Goal: Information Seeking & Learning: Learn about a topic

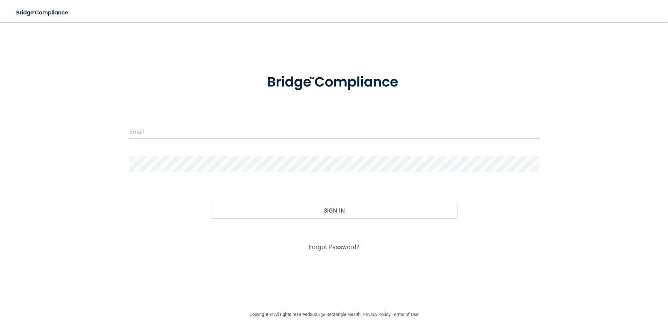
click at [200, 131] on input "email" at bounding box center [334, 132] width 410 height 16
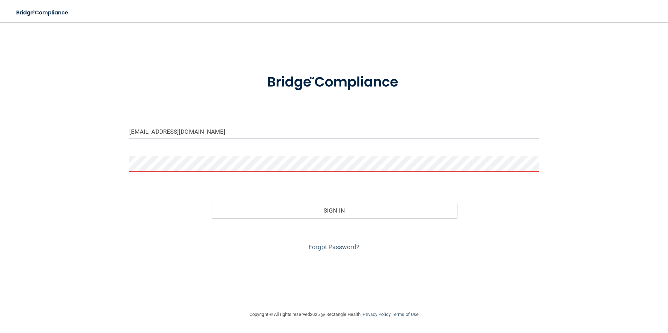
type input "[EMAIL_ADDRESS][DOMAIN_NAME]"
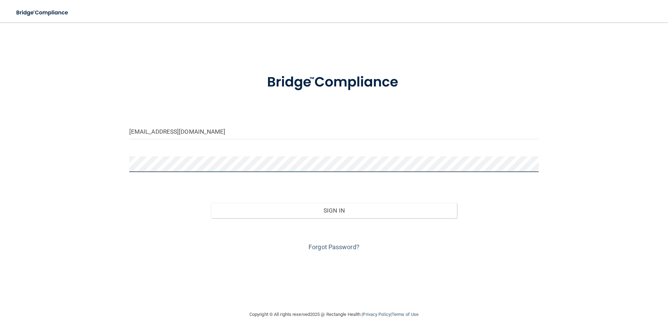
click at [211, 203] on button "Sign In" at bounding box center [334, 210] width 246 height 15
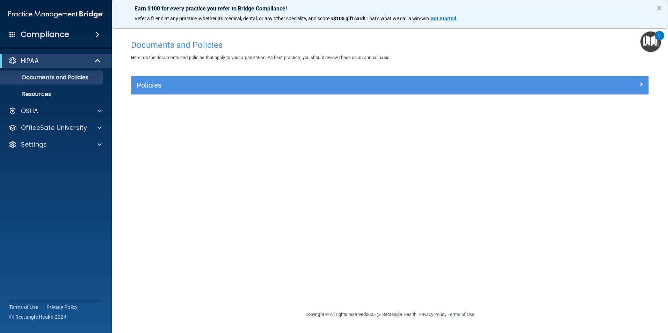
click at [484, 74] on div "Documents and Policies Here are the documents and policies that apply to your o…" at bounding box center [390, 173] width 528 height 274
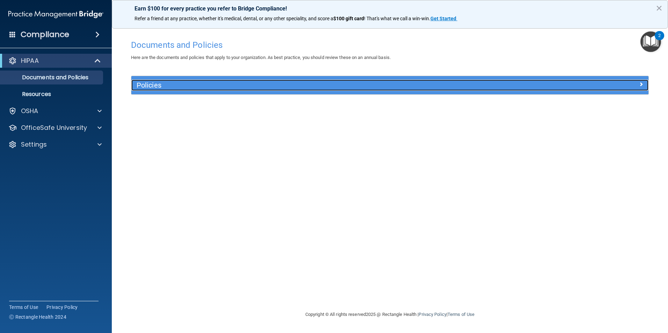
click at [487, 86] on h5 "Policies" at bounding box center [325, 85] width 377 height 8
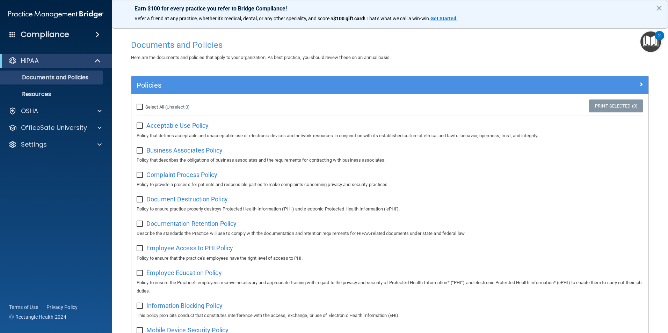
click at [137, 108] on input "Select All (Unselect 0) Unselect All" at bounding box center [141, 107] width 8 height 6
checkbox input "true"
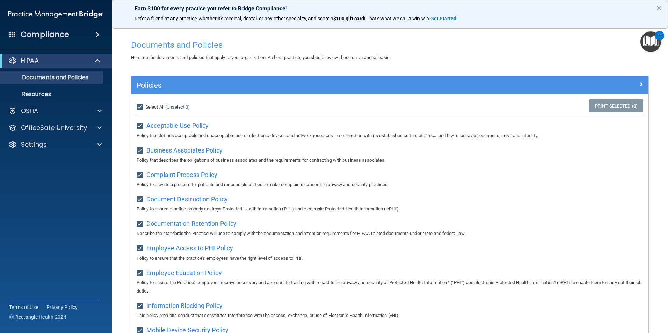
checkbox input "true"
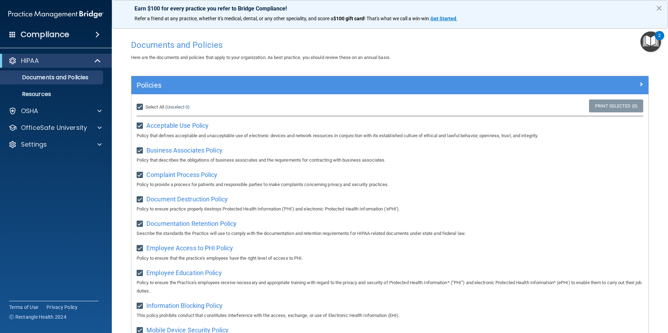
checkbox input "true"
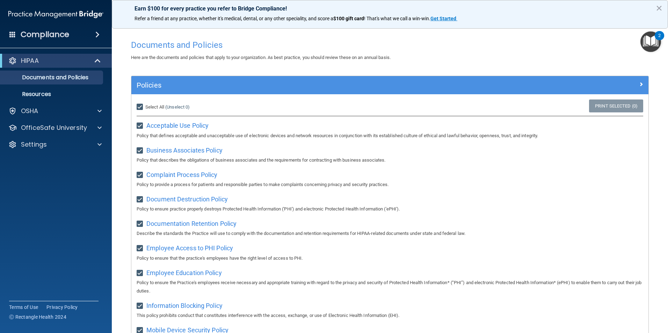
checkbox input "true"
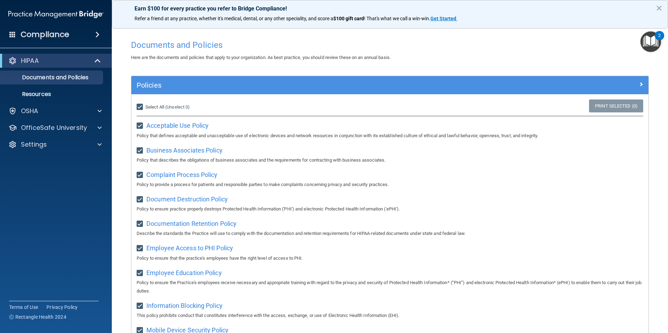
checkbox input "true"
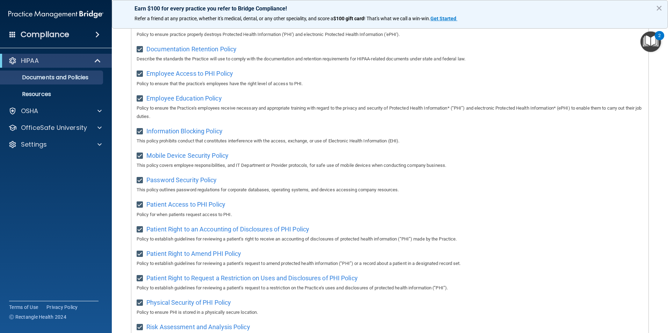
scroll to position [367, 0]
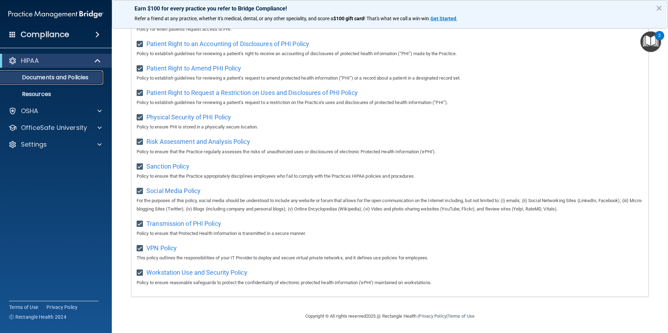
click at [49, 79] on p "Documents and Policies" at bounding box center [52, 77] width 95 height 7
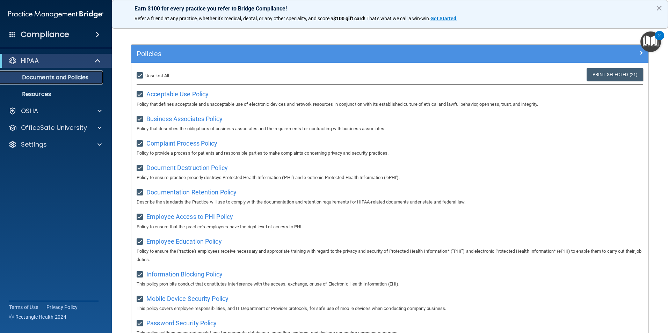
scroll to position [0, 0]
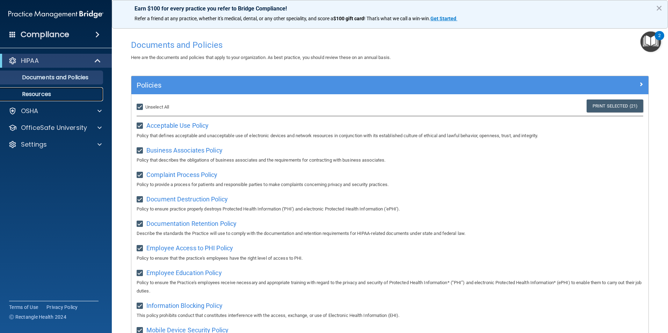
click at [51, 93] on p "Resources" at bounding box center [52, 94] width 95 height 7
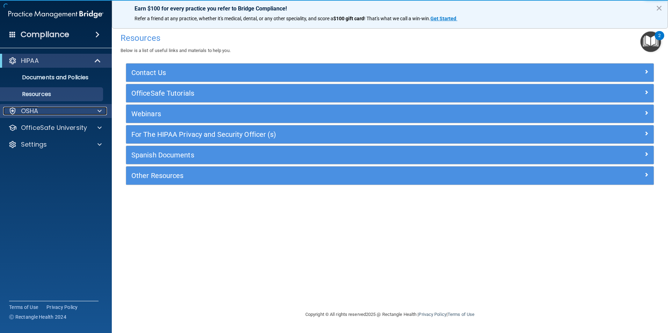
click at [59, 110] on div "OSHA" at bounding box center [46, 111] width 87 height 8
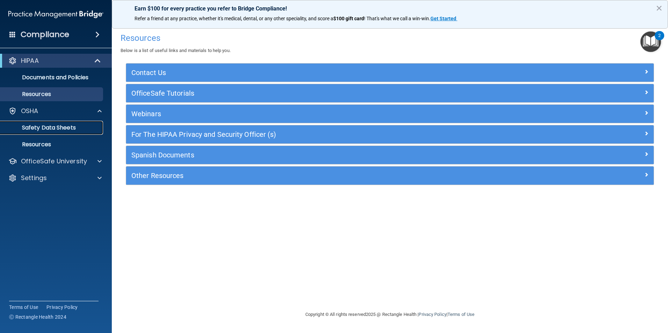
click at [61, 126] on p "Safety Data Sheets" at bounding box center [52, 127] width 95 height 7
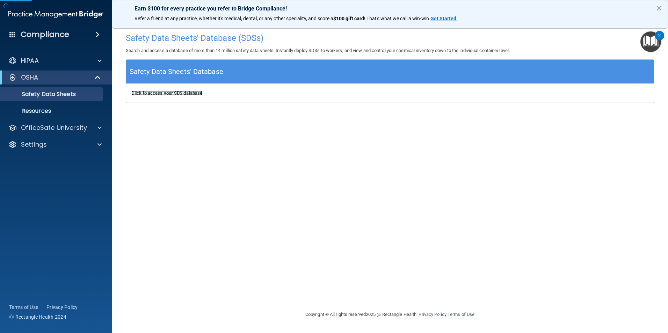
click at [172, 93] on b "Click to access your SDS database" at bounding box center [166, 92] width 71 height 5
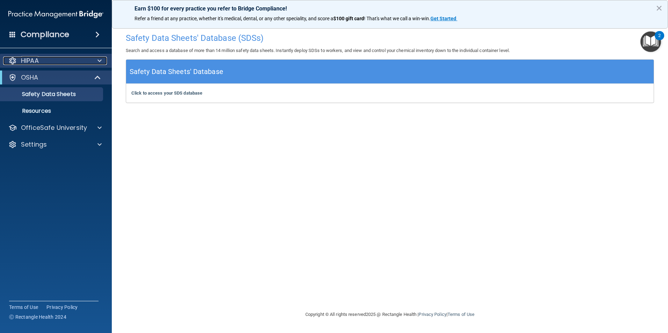
click at [82, 58] on div "HIPAA" at bounding box center [46, 61] width 87 height 8
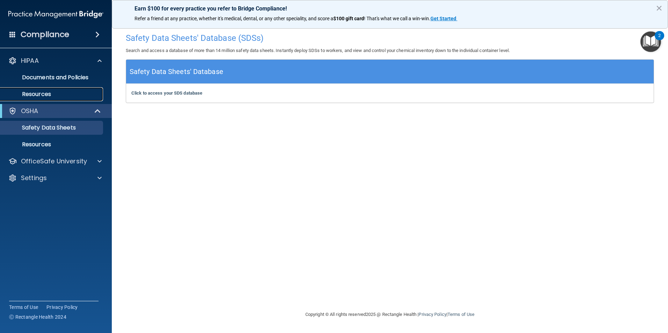
click at [81, 94] on p "Resources" at bounding box center [52, 94] width 95 height 7
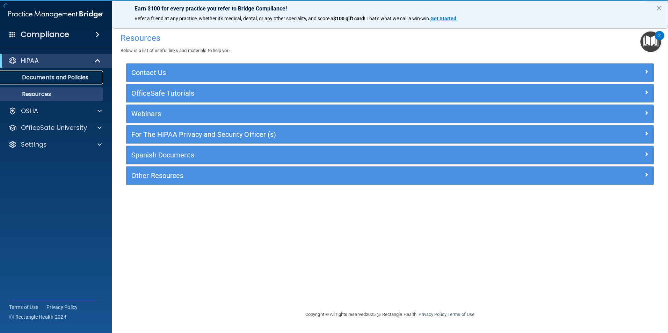
click at [83, 79] on p "Documents and Policies" at bounding box center [52, 77] width 95 height 7
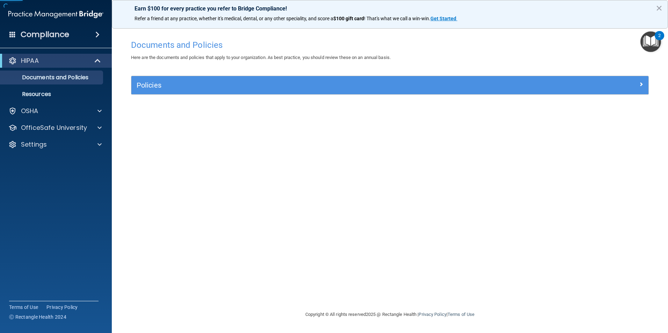
click at [202, 93] on div "Policies" at bounding box center [389, 85] width 517 height 18
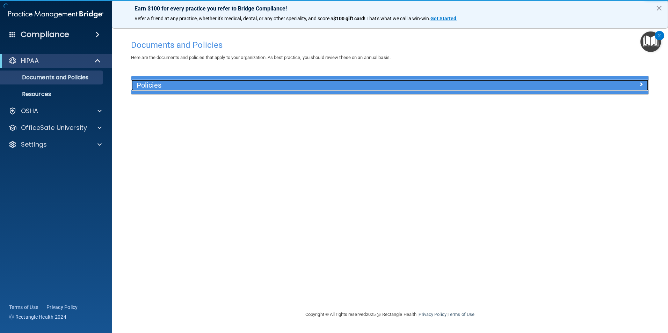
click at [204, 88] on h5 "Policies" at bounding box center [325, 85] width 377 height 8
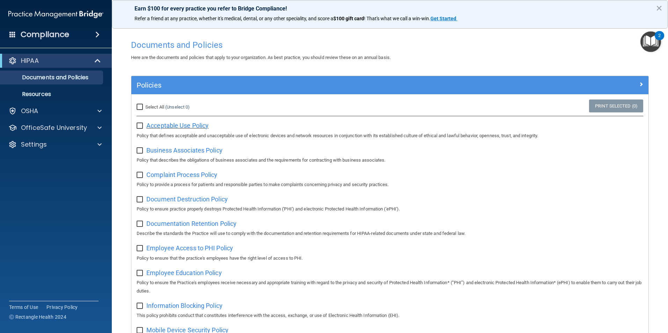
click at [169, 126] on span "Acceptable Use Policy" at bounding box center [177, 125] width 62 height 7
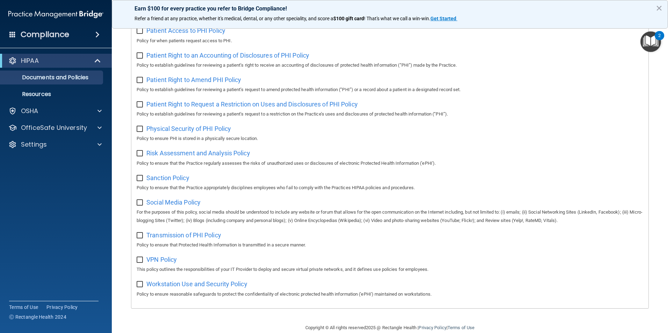
scroll to position [349, 0]
click at [69, 38] on div "Compliance" at bounding box center [56, 34] width 112 height 15
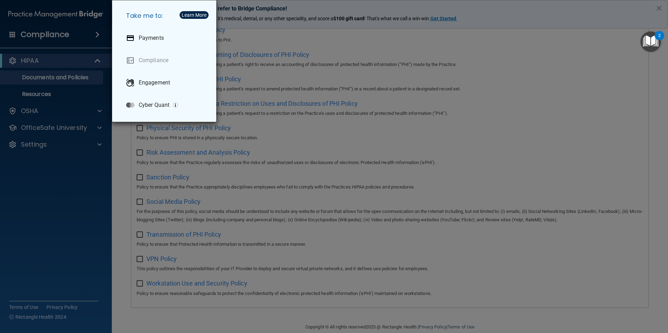
click at [70, 38] on div "Take me to: Payments Compliance Engagement Cyber Quant" at bounding box center [334, 166] width 668 height 333
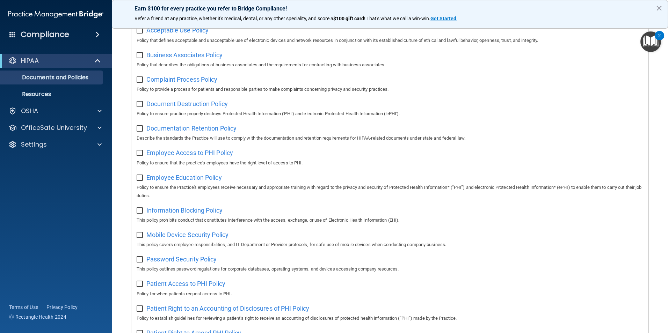
scroll to position [0, 0]
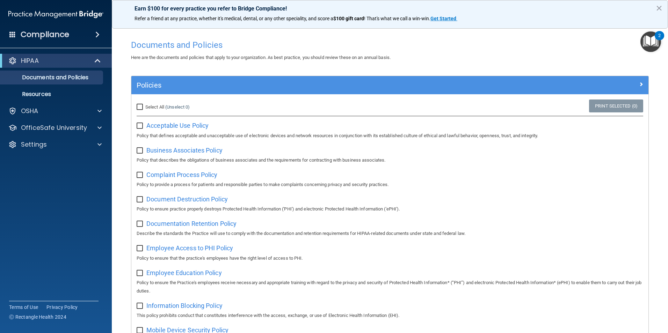
click at [650, 43] on img "Open Resource Center, 2 new notifications" at bounding box center [650, 41] width 21 height 21
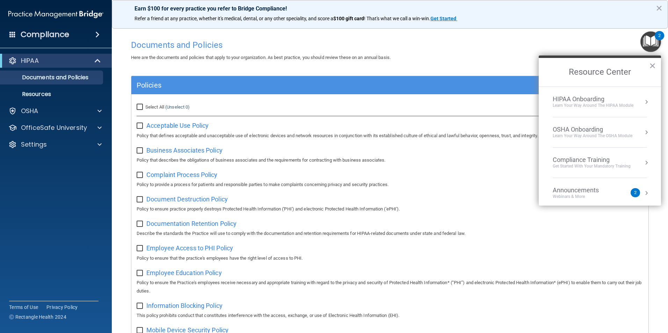
click at [589, 108] on div "Learn Your Way around the HIPAA module" at bounding box center [593, 106] width 81 height 6
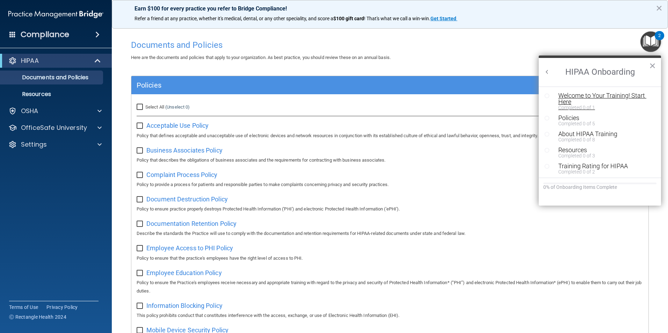
click at [630, 94] on div "Welcome to Your Training! Start Here" at bounding box center [602, 99] width 88 height 13
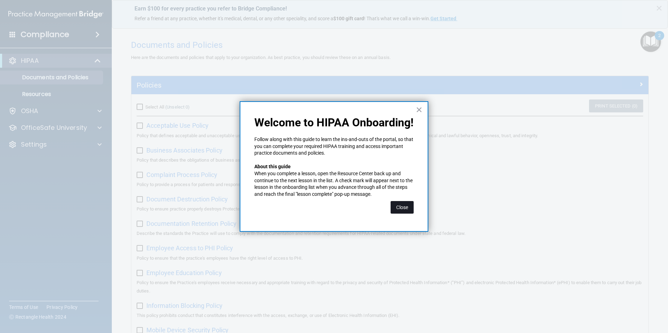
click at [408, 207] on button "Close" at bounding box center [401, 207] width 23 height 13
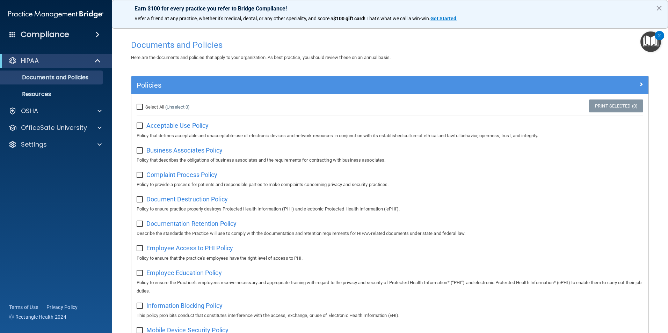
click at [644, 42] on img "Open Resource Center, 2 new notifications" at bounding box center [650, 41] width 21 height 21
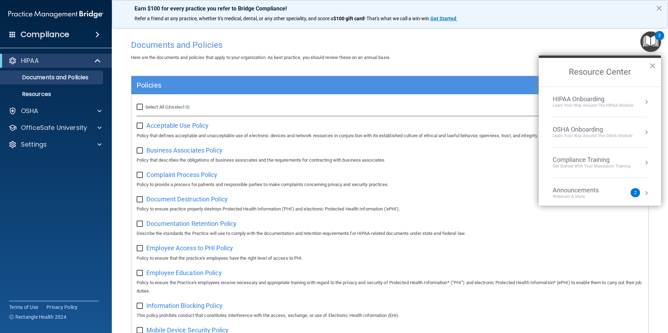
click at [563, 101] on div "HIPAA Onboarding" at bounding box center [593, 99] width 81 height 8
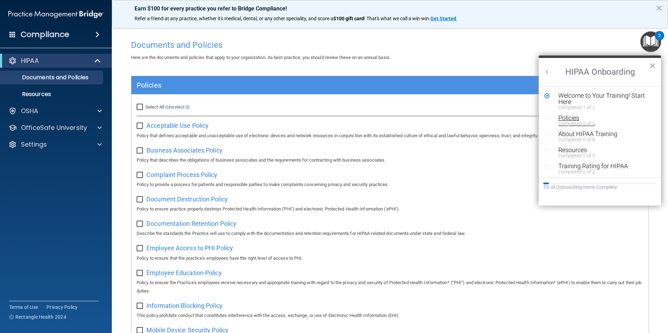
click at [567, 119] on div "Policies" at bounding box center [602, 118] width 88 height 6
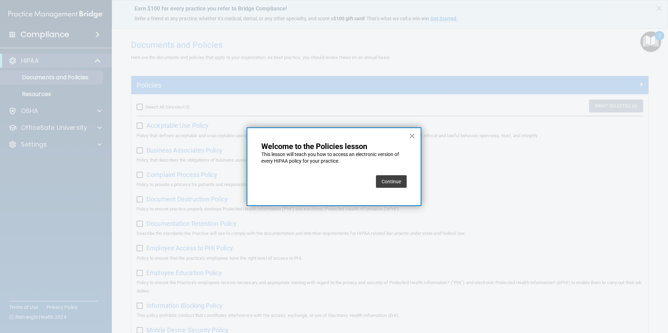
click at [384, 180] on button "Continue" at bounding box center [391, 181] width 31 height 13
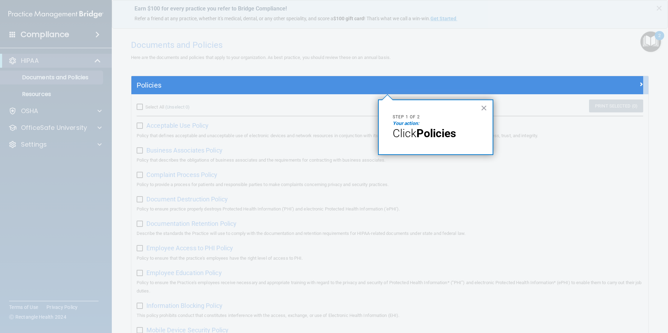
click at [463, 128] on p "Click Policies" at bounding box center [436, 133] width 86 height 13
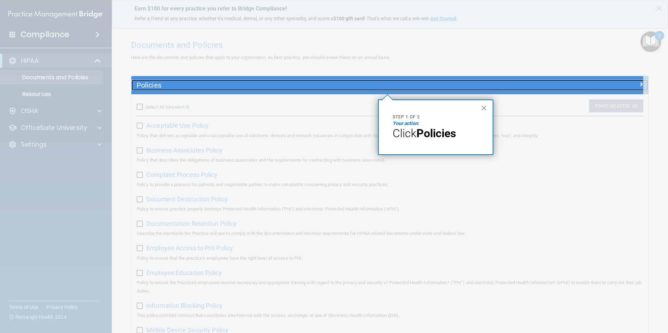
click at [170, 87] on h5 "Policies" at bounding box center [325, 85] width 377 height 8
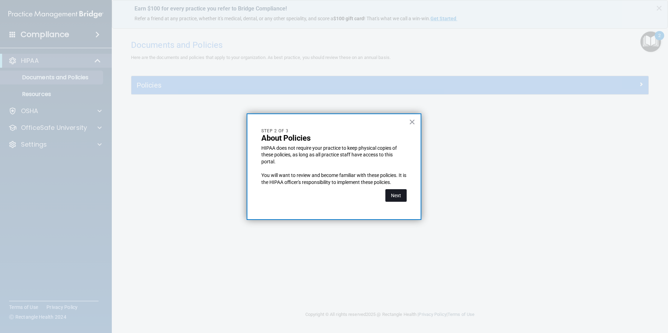
click at [394, 192] on button "Next" at bounding box center [395, 195] width 21 height 13
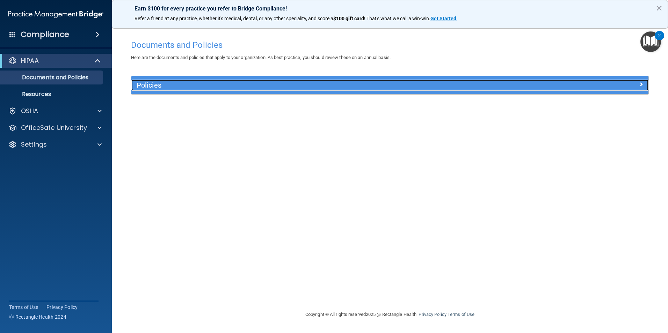
click at [527, 83] on div at bounding box center [583, 84] width 129 height 8
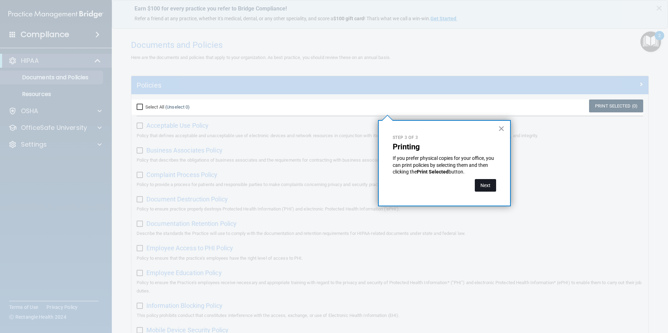
click at [483, 184] on button "Next" at bounding box center [485, 185] width 21 height 13
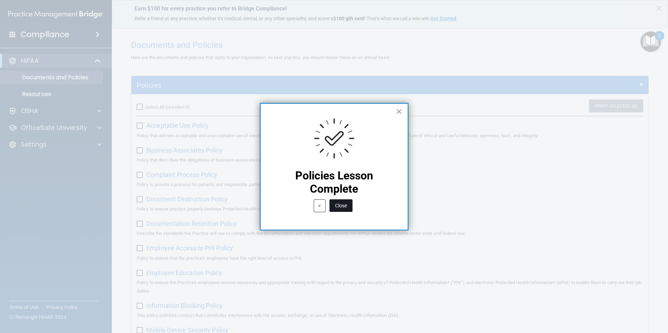
click at [332, 206] on button "Close" at bounding box center [340, 205] width 23 height 13
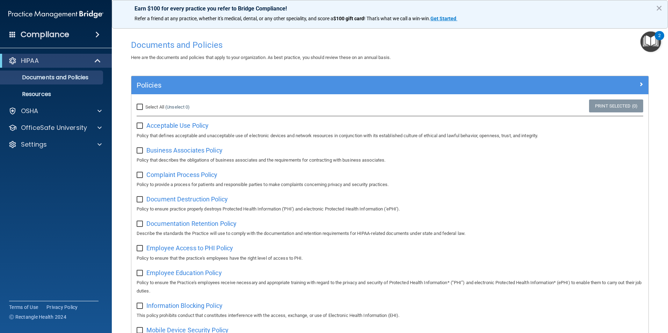
click at [652, 41] on img "Open Resource Center, 2 new notifications" at bounding box center [650, 41] width 21 height 21
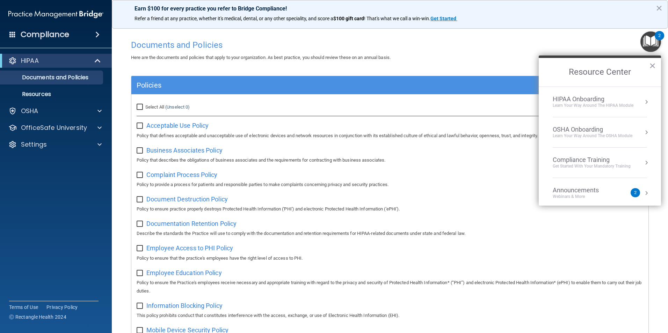
click at [608, 107] on div "Learn Your Way around the HIPAA module" at bounding box center [593, 106] width 81 height 6
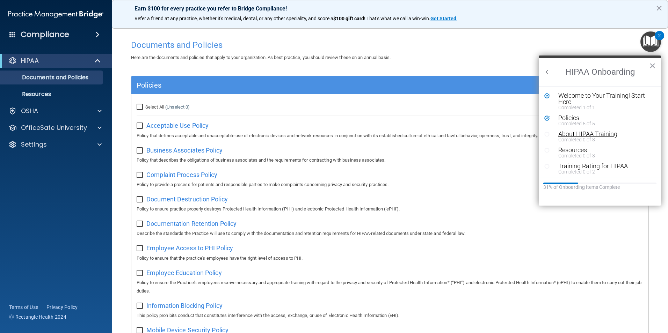
click at [574, 134] on div "About HIPAA Training" at bounding box center [602, 134] width 88 height 6
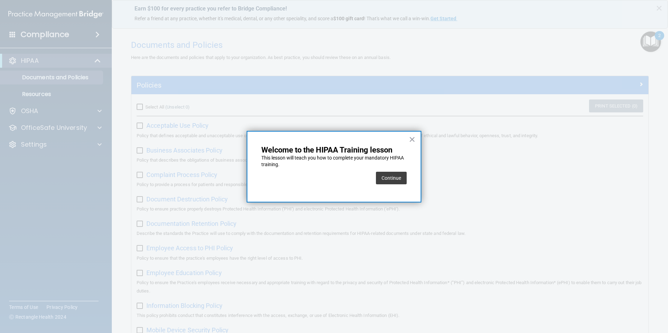
click at [383, 177] on button "Continue" at bounding box center [391, 178] width 31 height 13
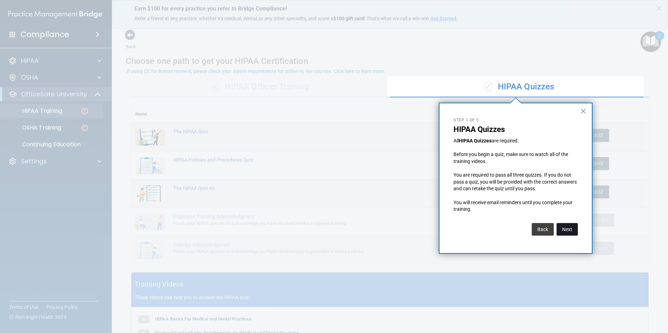
click at [569, 227] on button "Next" at bounding box center [566, 229] width 21 height 13
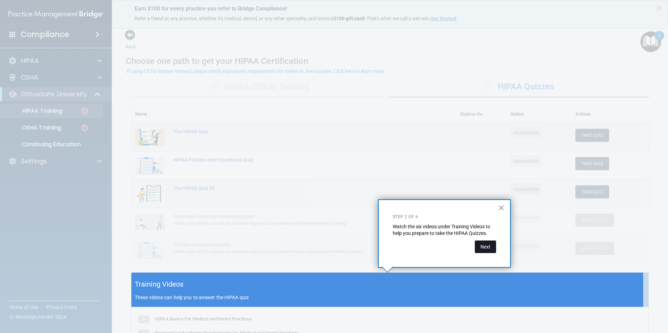
click at [486, 249] on button "Next" at bounding box center [485, 247] width 21 height 13
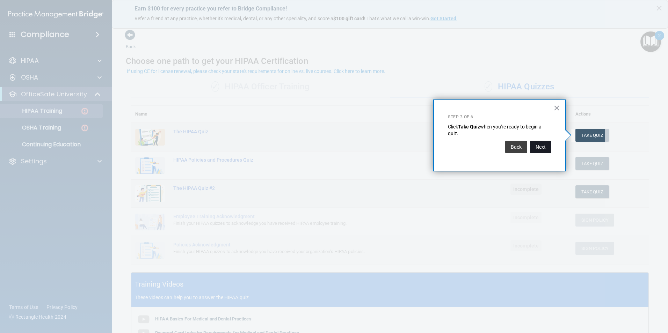
click at [535, 144] on button "Next" at bounding box center [540, 147] width 21 height 13
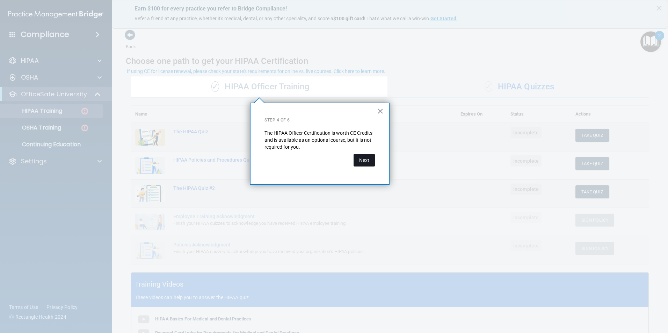
click at [360, 159] on button "Next" at bounding box center [363, 160] width 21 height 13
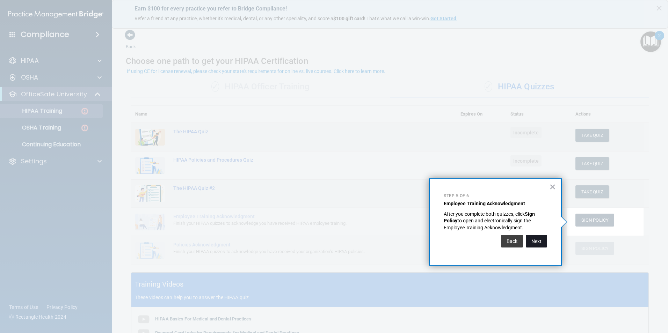
click at [537, 238] on button "Next" at bounding box center [536, 241] width 21 height 13
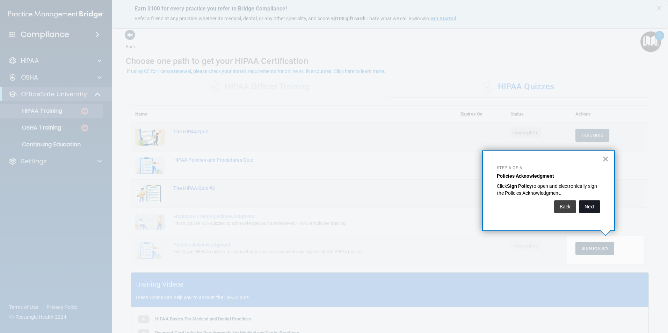
click at [587, 205] on button "Next" at bounding box center [589, 206] width 21 height 13
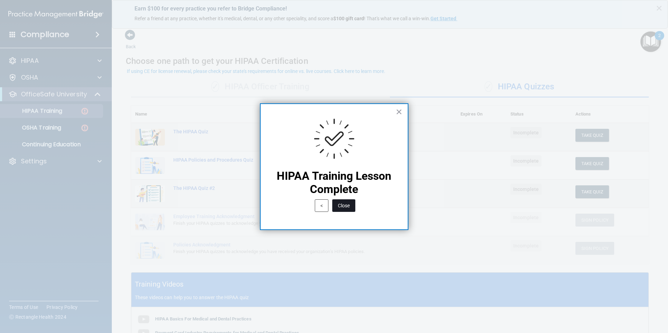
click at [345, 208] on button "Close" at bounding box center [343, 205] width 23 height 13
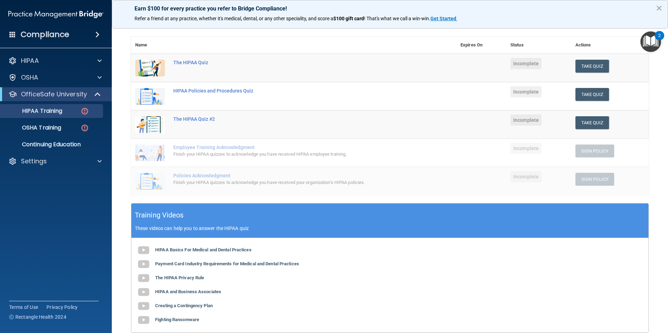
scroll to position [105, 0]
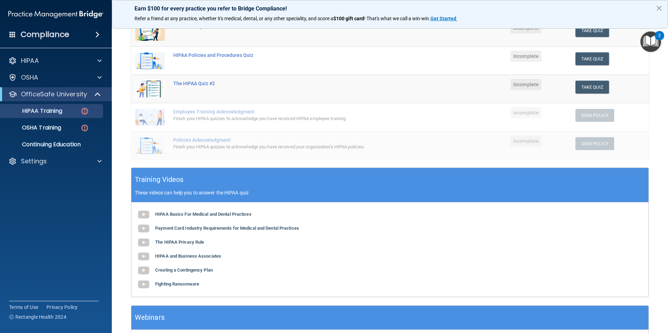
click at [226, 211] on div "HIPAA Basics For Medical and Dental Practices Payment Card Industry Requirement…" at bounding box center [389, 250] width 517 height 94
click at [226, 215] on b "HIPAA Basics For Medical and Dental Practices" at bounding box center [203, 214] width 96 height 5
click at [227, 228] on b "Payment Card Industry Requirements for Medical and Dental Practices" at bounding box center [227, 228] width 144 height 5
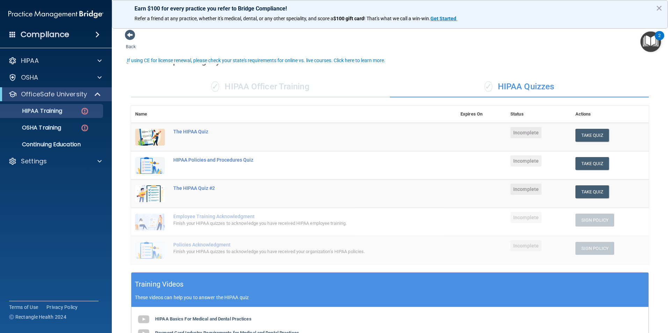
scroll to position [70, 0]
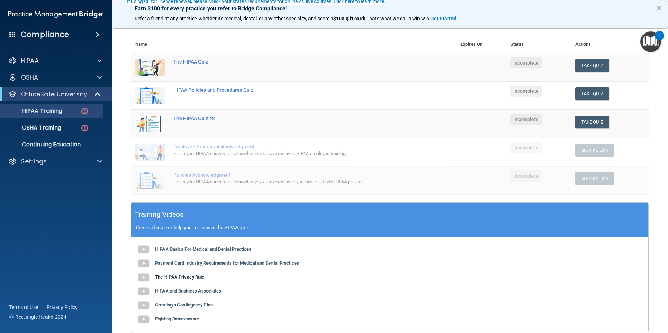
click at [183, 278] on b "The HIPAA Privacy Rule" at bounding box center [179, 277] width 49 height 5
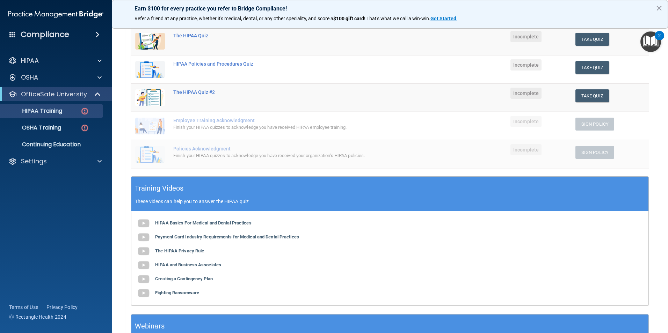
scroll to position [16, 0]
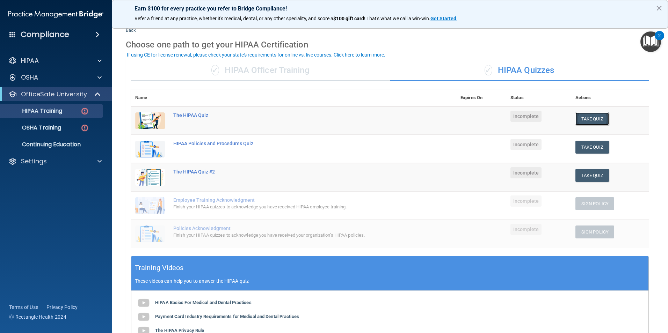
click at [592, 119] on button "Take Quiz" at bounding box center [592, 118] width 34 height 13
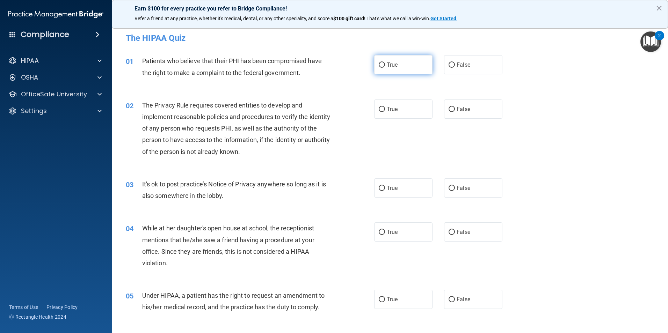
click at [394, 64] on span "True" at bounding box center [392, 64] width 11 height 7
click at [385, 64] on input "True" at bounding box center [382, 65] width 6 height 5
radio input "true"
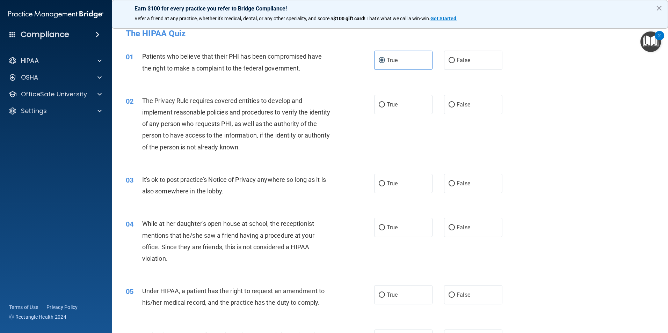
scroll to position [4, 0]
click at [402, 92] on div "02 The Privacy Rule requires covered entities to develop and implement reasonab…" at bounding box center [389, 126] width 539 height 79
click at [398, 98] on label "True" at bounding box center [403, 104] width 58 height 19
click at [385, 103] on input "True" at bounding box center [382, 105] width 6 height 5
radio input "true"
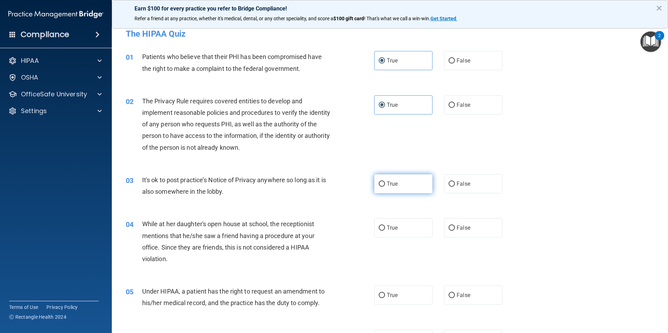
click at [398, 186] on label "True" at bounding box center [403, 183] width 58 height 19
click at [385, 186] on input "True" at bounding box center [382, 184] width 6 height 5
radio input "true"
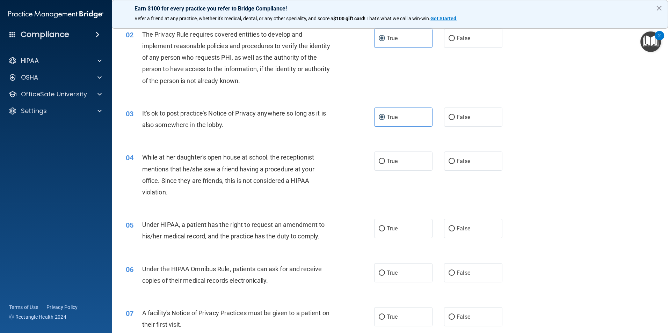
scroll to position [74, 0]
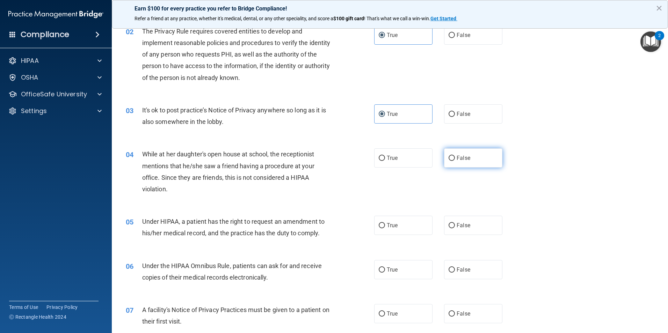
click at [448, 160] on input "False" at bounding box center [451, 158] width 6 height 5
radio input "true"
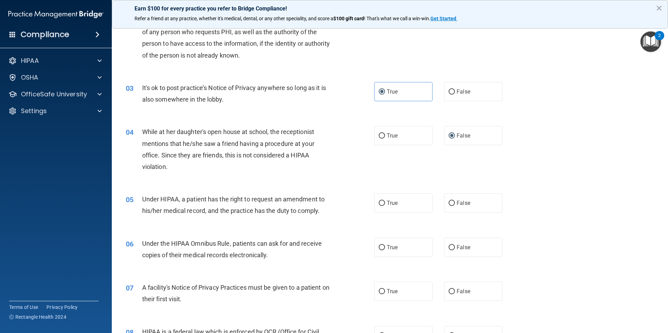
scroll to position [109, 0]
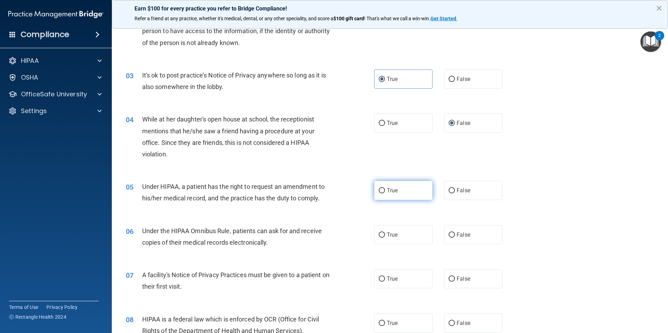
click at [411, 188] on label "True" at bounding box center [403, 190] width 58 height 19
click at [385, 188] on input "True" at bounding box center [382, 190] width 6 height 5
radio input "true"
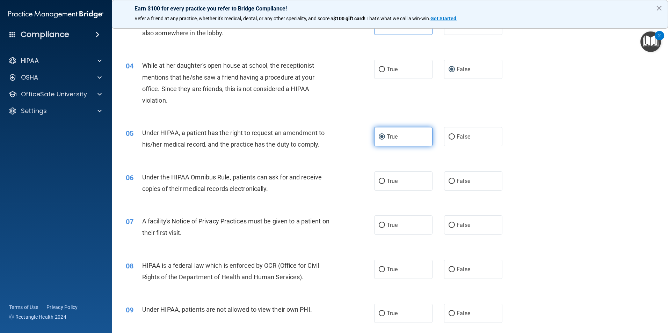
scroll to position [179, 0]
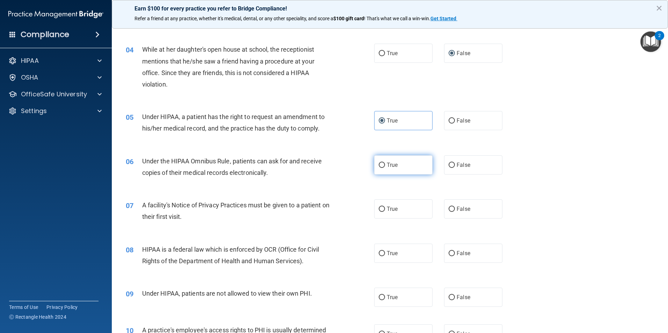
click at [409, 174] on label "True" at bounding box center [403, 164] width 58 height 19
click at [385, 168] on input "True" at bounding box center [382, 165] width 6 height 5
radio input "true"
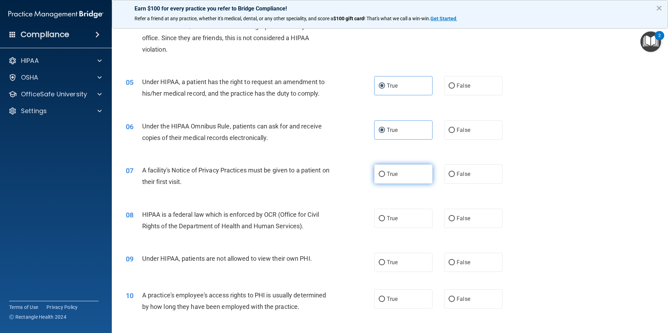
click at [399, 168] on label "True" at bounding box center [403, 173] width 58 height 19
click at [385, 172] on input "True" at bounding box center [382, 174] width 6 height 5
radio input "true"
click at [426, 222] on label "True" at bounding box center [403, 218] width 58 height 19
click at [385, 221] on input "True" at bounding box center [382, 218] width 6 height 5
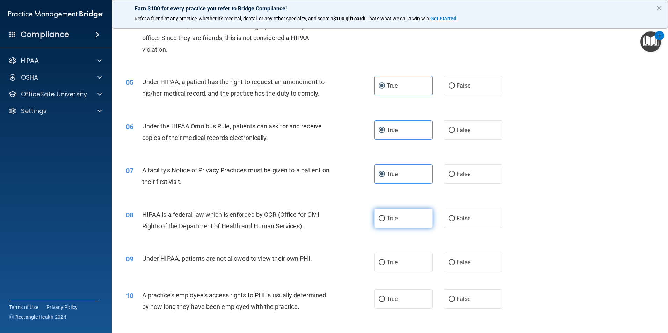
radio input "true"
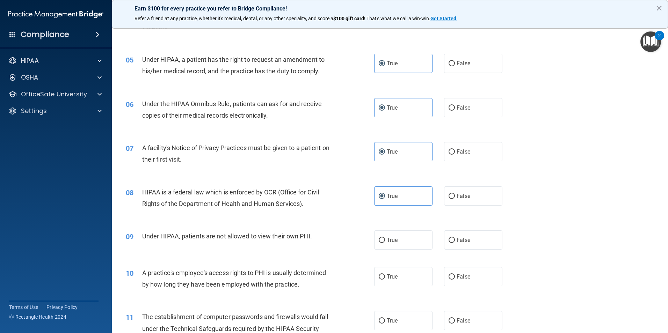
scroll to position [249, 0]
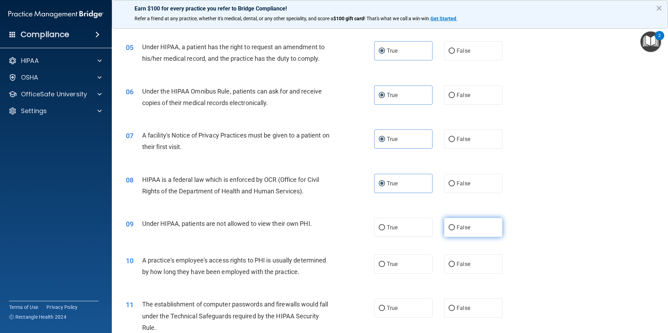
click at [474, 230] on label "False" at bounding box center [473, 227] width 58 height 19
click at [455, 230] on input "False" at bounding box center [451, 227] width 6 height 5
radio input "true"
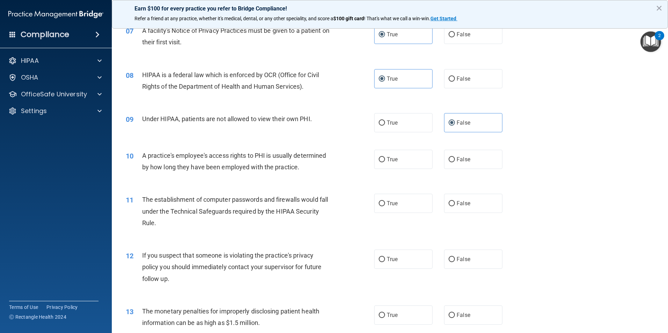
scroll to position [388, 0]
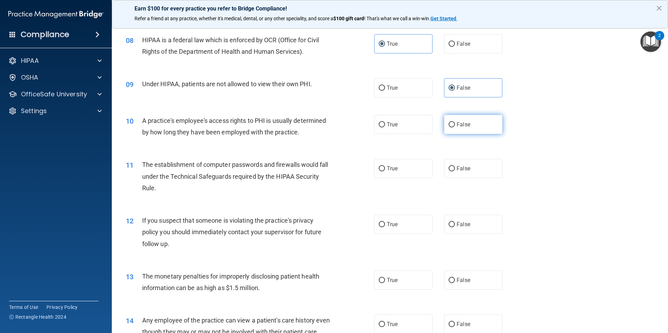
click at [476, 124] on label "False" at bounding box center [473, 124] width 58 height 19
click at [455, 124] on input "False" at bounding box center [451, 124] width 6 height 5
radio input "true"
click at [399, 167] on label "True" at bounding box center [403, 168] width 58 height 19
click at [385, 167] on input "True" at bounding box center [382, 168] width 6 height 5
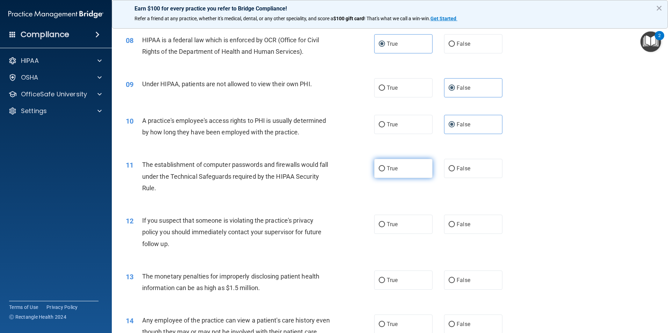
radio input "true"
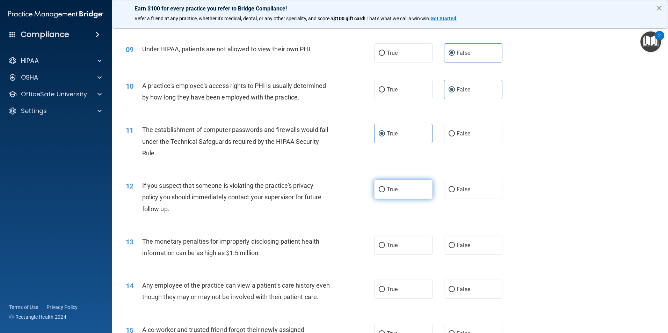
click at [387, 187] on span "True" at bounding box center [392, 189] width 11 height 7
click at [385, 187] on input "True" at bounding box center [382, 189] width 6 height 5
radio input "true"
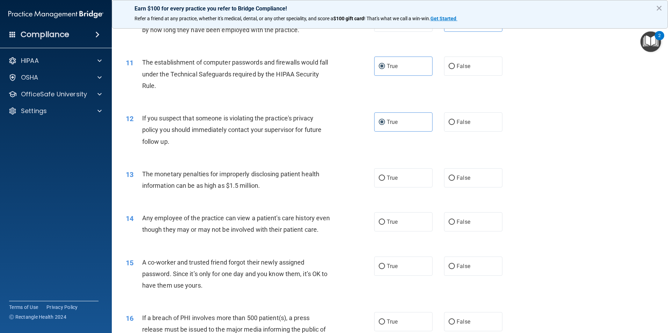
scroll to position [493, 0]
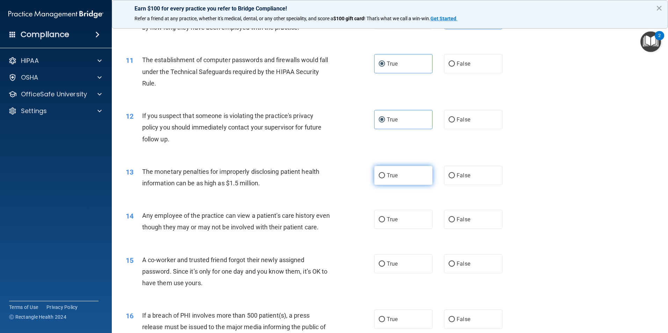
click at [411, 172] on label "True" at bounding box center [403, 175] width 58 height 19
click at [385, 173] on input "True" at bounding box center [382, 175] width 6 height 5
radio input "true"
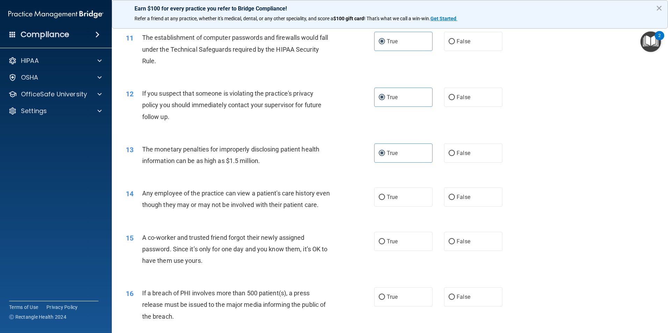
scroll to position [528, 0]
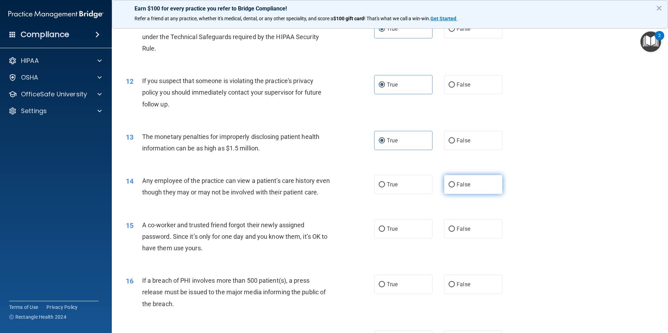
click at [452, 187] on label "False" at bounding box center [473, 184] width 58 height 19
click at [452, 187] on input "False" at bounding box center [451, 184] width 6 height 5
radio input "true"
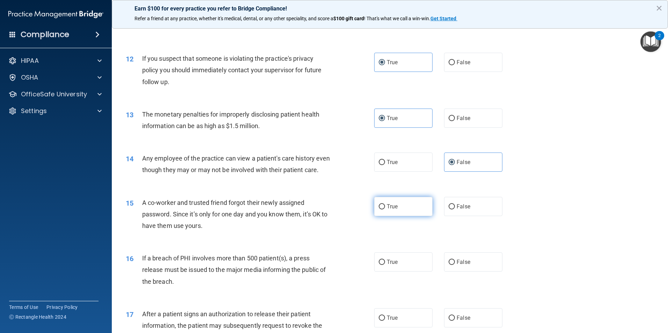
scroll to position [563, 0]
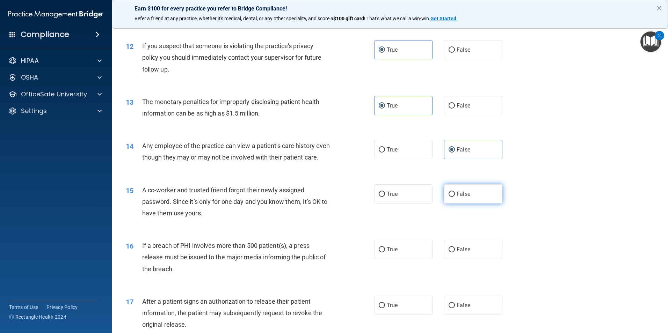
click at [449, 197] on input "False" at bounding box center [451, 194] width 6 height 5
radio input "true"
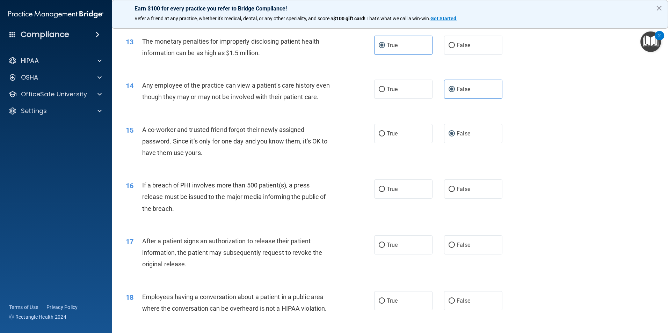
scroll to position [633, 0]
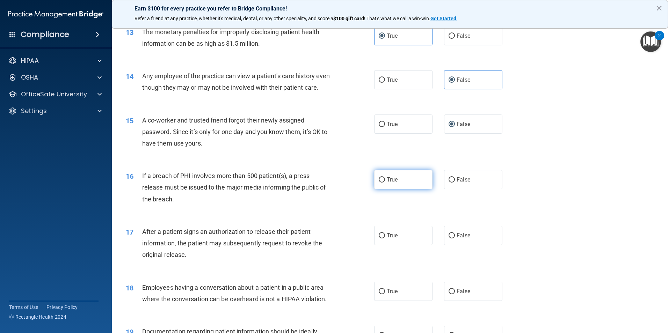
click at [414, 189] on label "True" at bounding box center [403, 179] width 58 height 19
click at [385, 183] on input "True" at bounding box center [382, 179] width 6 height 5
radio input "true"
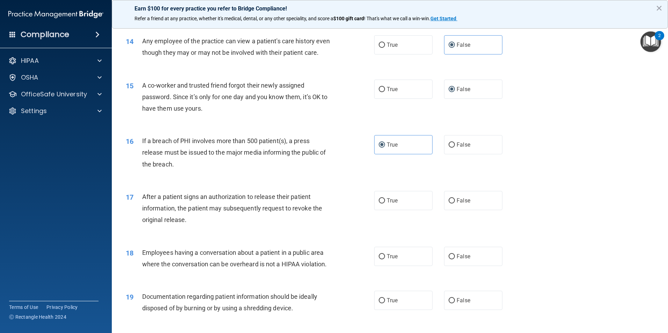
scroll to position [703, 0]
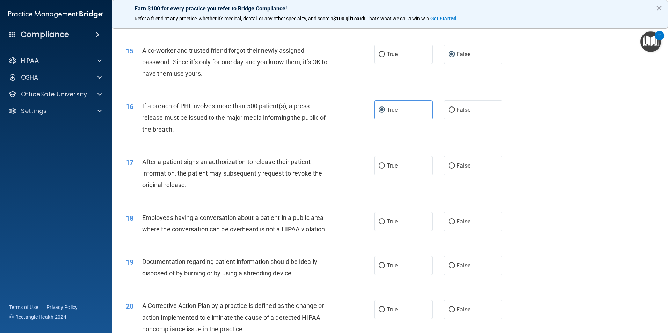
click at [391, 167] on div "17 After a patient signs an authorization to release their patient information,…" at bounding box center [389, 175] width 539 height 56
click at [393, 169] on span "True" at bounding box center [392, 165] width 11 height 7
click at [385, 169] on input "True" at bounding box center [382, 165] width 6 height 5
radio input "true"
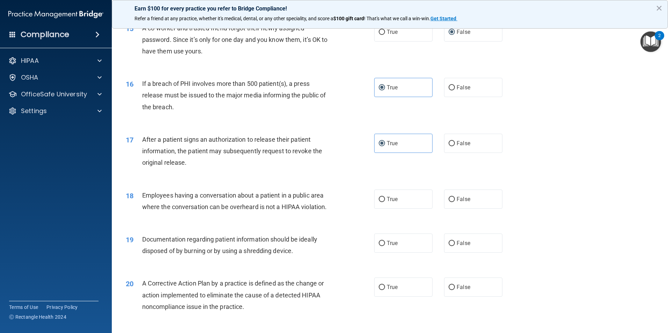
scroll to position [738, 0]
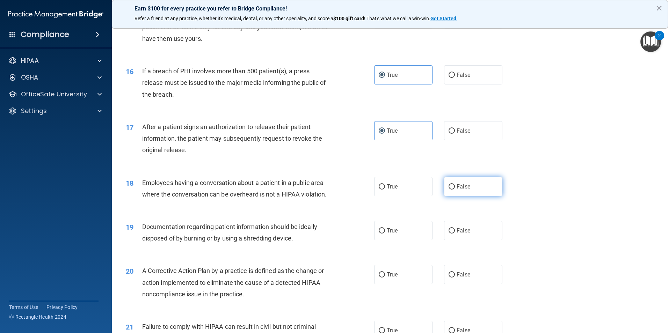
click at [459, 190] on span "False" at bounding box center [463, 186] width 14 height 7
click at [455, 190] on input "False" at bounding box center [451, 186] width 6 height 5
radio input "true"
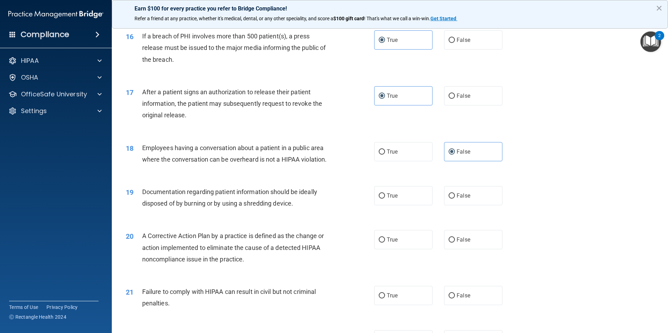
scroll to position [807, 0]
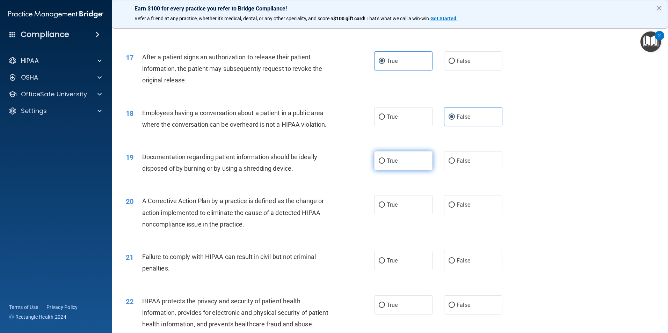
click at [402, 170] on label "True" at bounding box center [403, 160] width 58 height 19
click at [385, 164] on input "True" at bounding box center [382, 161] width 6 height 5
radio input "true"
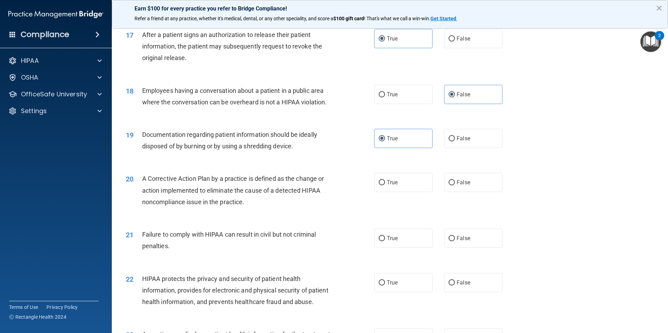
scroll to position [842, 0]
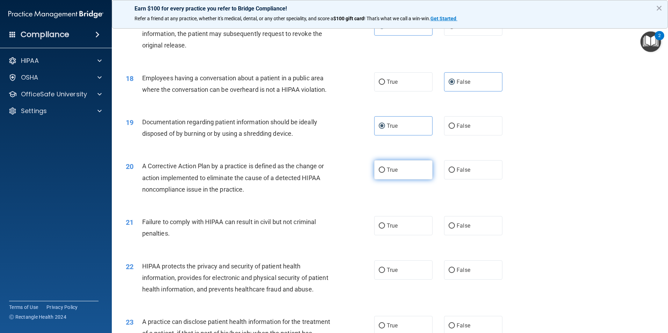
click at [386, 180] on label "True" at bounding box center [403, 169] width 58 height 19
click at [385, 173] on input "True" at bounding box center [382, 170] width 6 height 5
radio input "true"
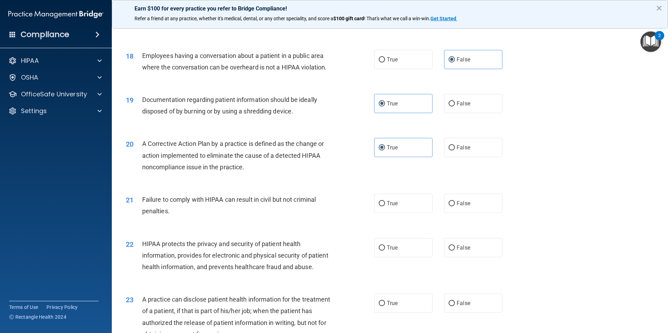
scroll to position [877, 0]
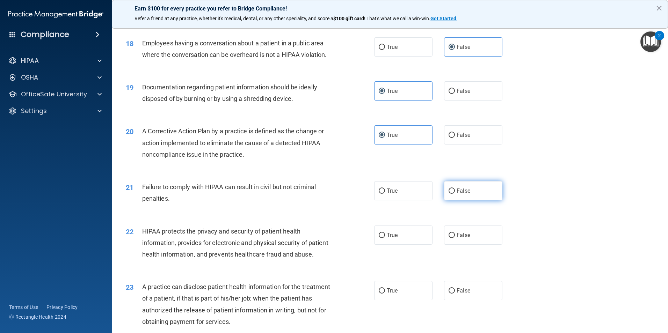
click at [458, 196] on label "False" at bounding box center [473, 190] width 58 height 19
click at [455, 194] on input "False" at bounding box center [451, 191] width 6 height 5
radio input "true"
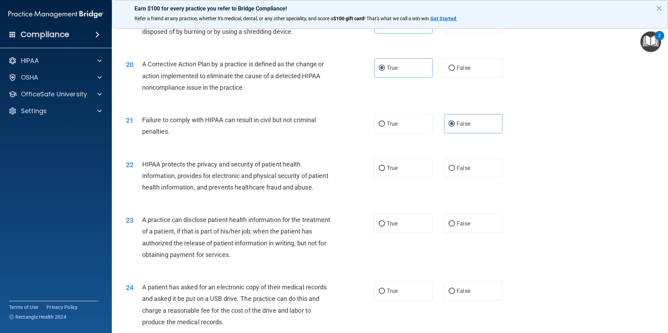
scroll to position [947, 0]
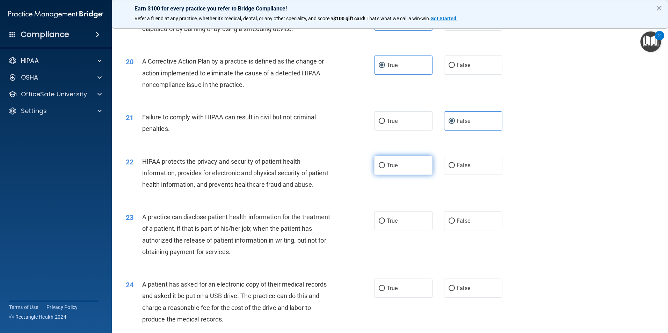
click at [390, 175] on label "True" at bounding box center [403, 165] width 58 height 19
click at [385, 168] on input "True" at bounding box center [382, 165] width 6 height 5
radio input "true"
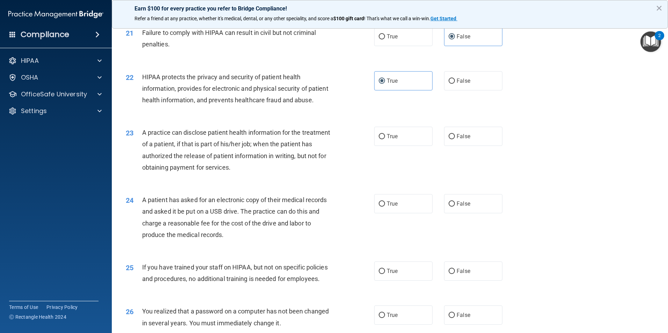
scroll to position [1017, 0]
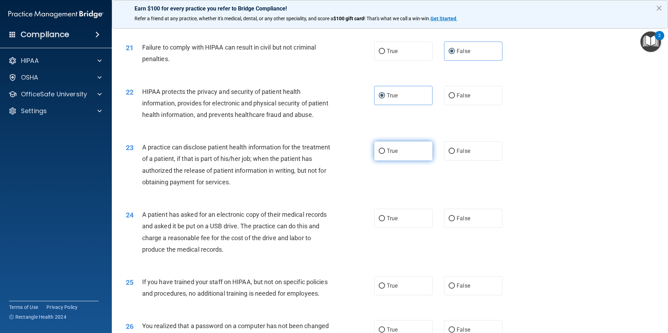
click at [374, 161] on label "True" at bounding box center [403, 150] width 58 height 19
click at [379, 154] on input "True" at bounding box center [382, 151] width 6 height 5
radio input "true"
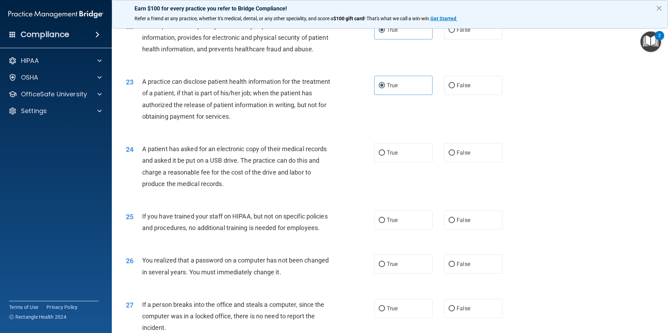
scroll to position [1087, 0]
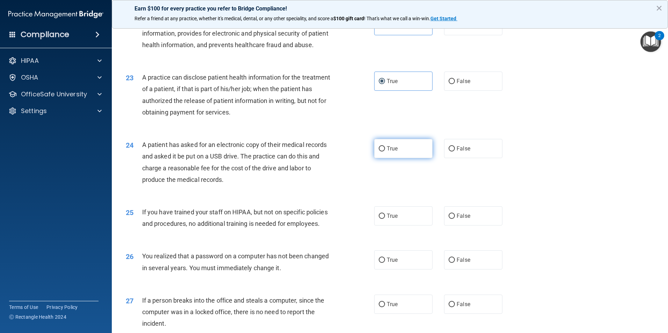
click at [381, 152] on input "True" at bounding box center [382, 148] width 6 height 5
radio input "true"
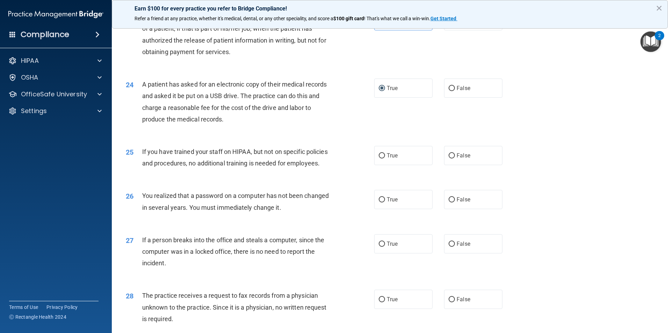
scroll to position [1157, 0]
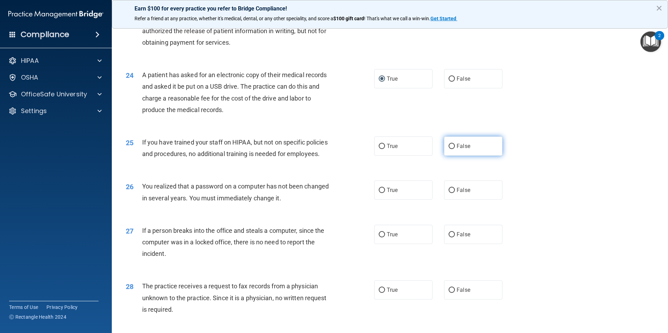
click at [459, 149] on span "False" at bounding box center [463, 146] width 14 height 7
click at [455, 149] on input "False" at bounding box center [451, 146] width 6 height 5
radio input "true"
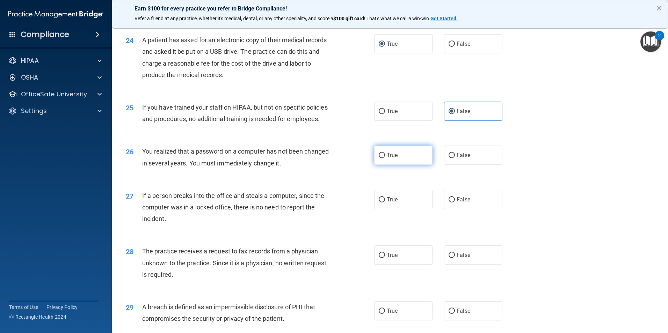
click at [386, 165] on label "True" at bounding box center [403, 155] width 58 height 19
click at [385, 158] on input "True" at bounding box center [382, 155] width 6 height 5
radio input "true"
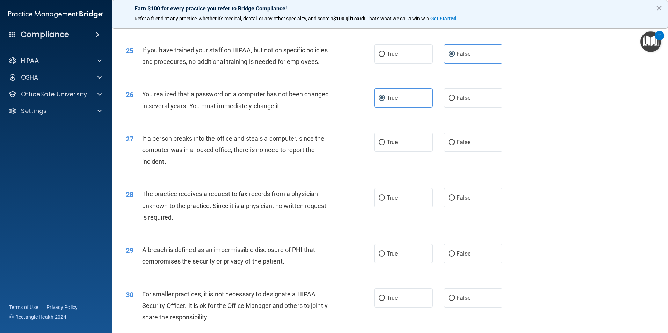
scroll to position [1261, 0]
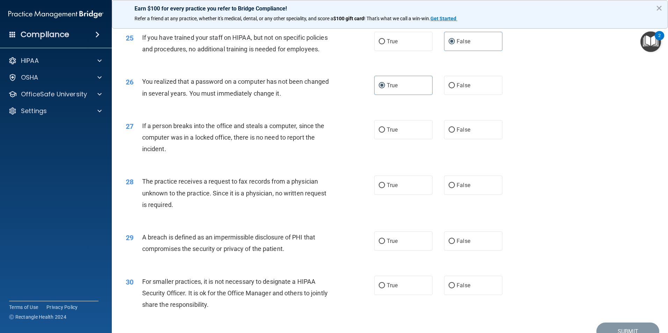
click at [436, 139] on div "True False" at bounding box center [444, 129] width 140 height 19
click at [466, 133] on span "False" at bounding box center [463, 129] width 14 height 7
click at [455, 133] on input "False" at bounding box center [451, 129] width 6 height 5
radio input "true"
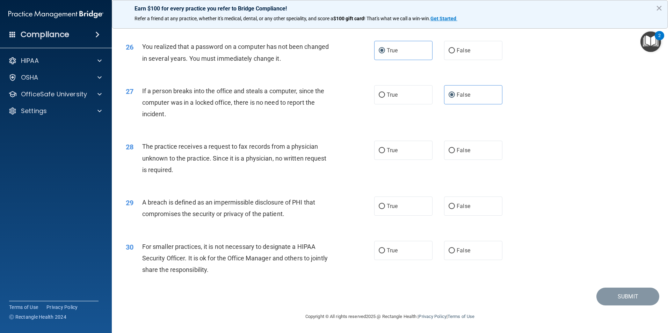
scroll to position [1331, 0]
click at [481, 148] on label "False" at bounding box center [473, 149] width 58 height 19
click at [455, 148] on input "False" at bounding box center [451, 150] width 6 height 5
radio input "true"
click at [380, 205] on input "True" at bounding box center [382, 206] width 6 height 5
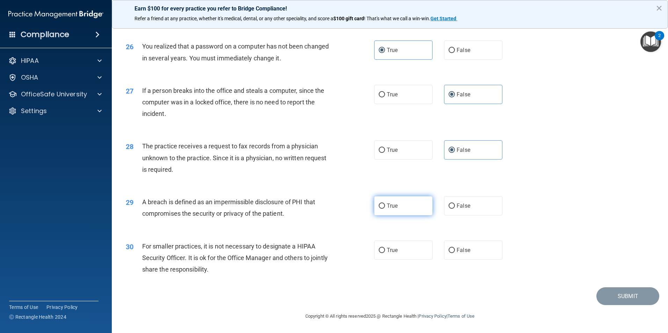
radio input "true"
click at [381, 243] on label "True" at bounding box center [403, 250] width 58 height 19
click at [381, 248] on input "True" at bounding box center [382, 250] width 6 height 5
radio input "true"
click at [616, 293] on button "Submit" at bounding box center [627, 296] width 63 height 18
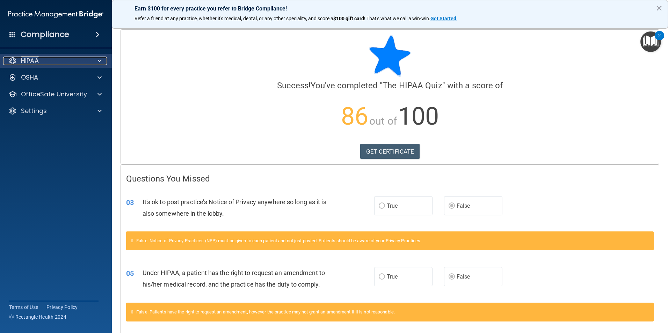
click at [90, 61] on div at bounding box center [98, 61] width 17 height 8
